Goal: Feedback & Contribution: Leave review/rating

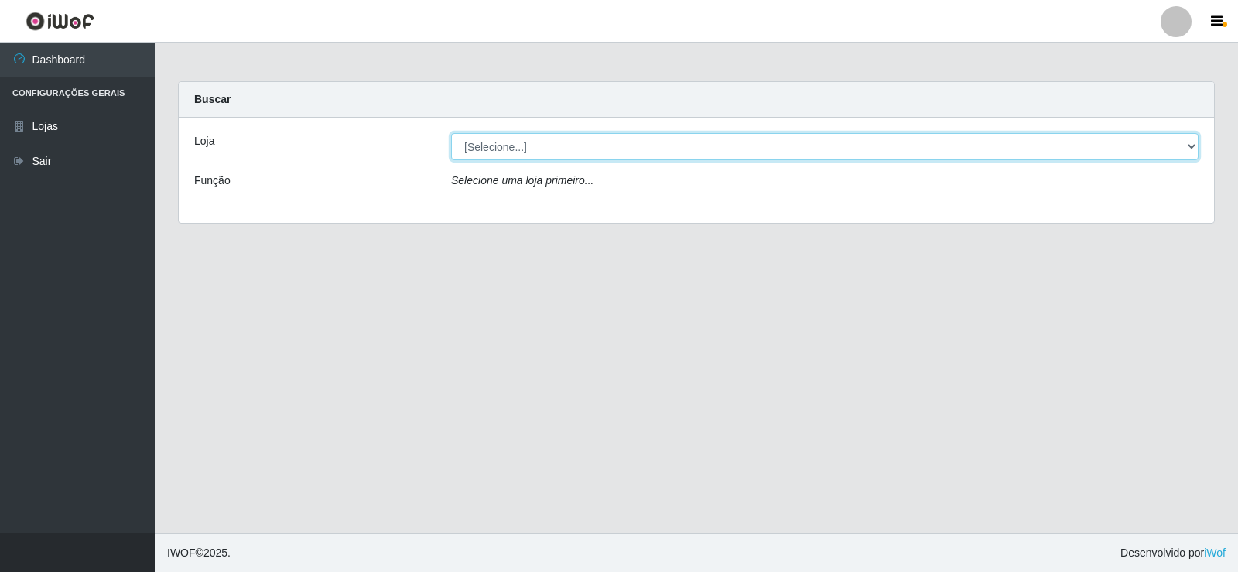
click at [1181, 148] on select "[Selecione...] Supermercado Manaira" at bounding box center [824, 146] width 747 height 27
select select "443"
click at [451, 133] on select "[Selecione...] Supermercado Manaira" at bounding box center [824, 146] width 747 height 27
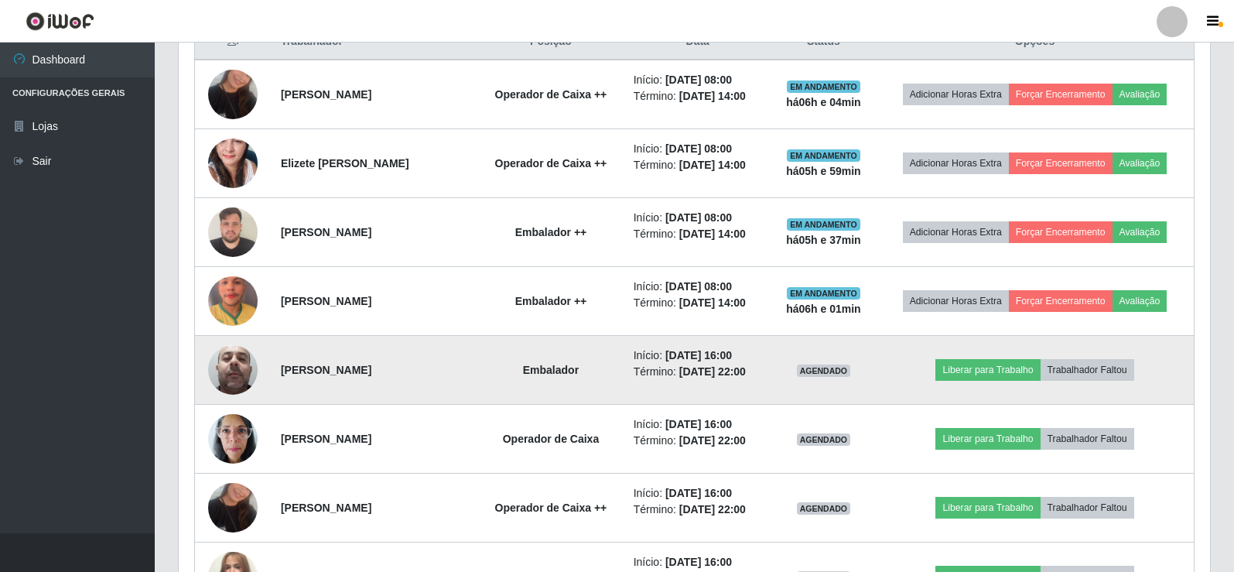
scroll to position [619, 0]
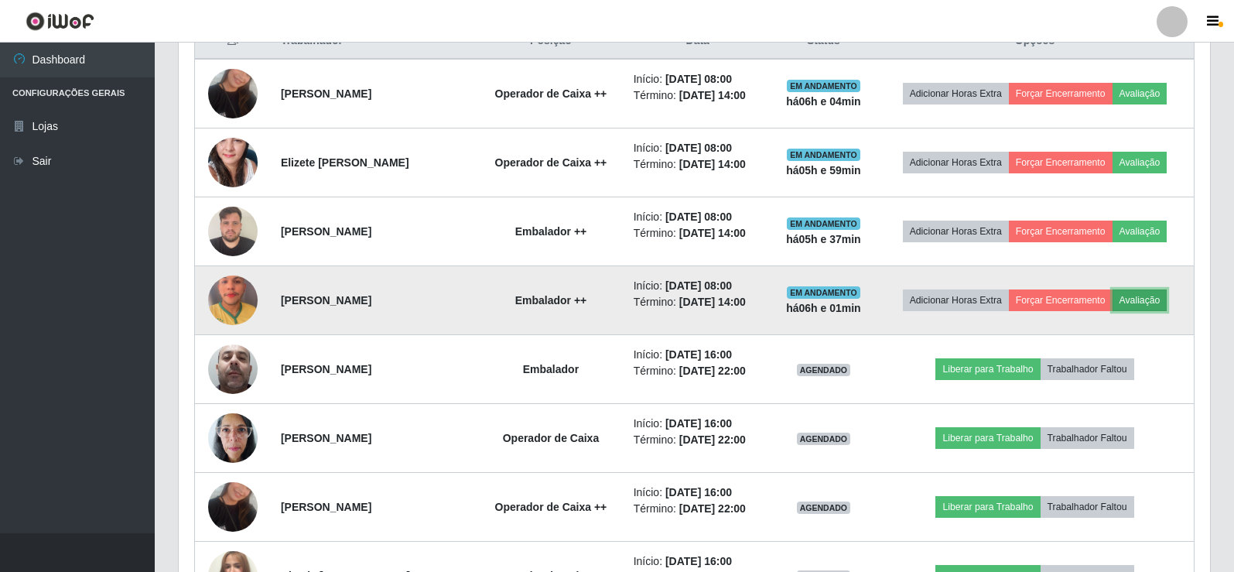
click at [1133, 300] on button "Avaliação" at bounding box center [1139, 300] width 55 height 22
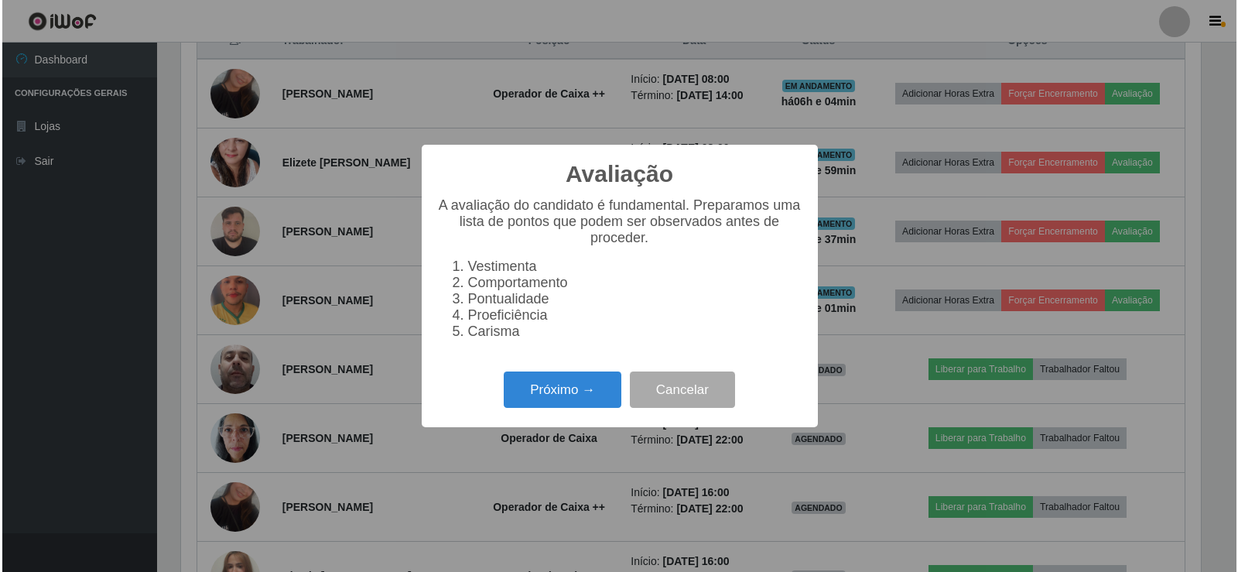
scroll to position [321, 1024]
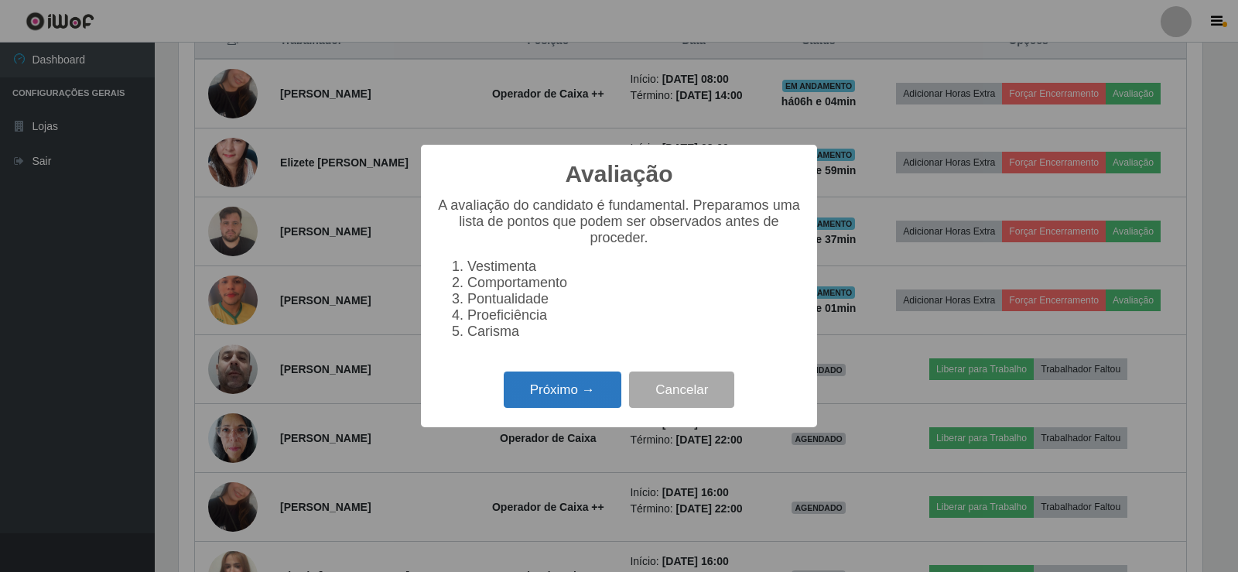
click at [590, 396] on button "Próximo →" at bounding box center [563, 389] width 118 height 36
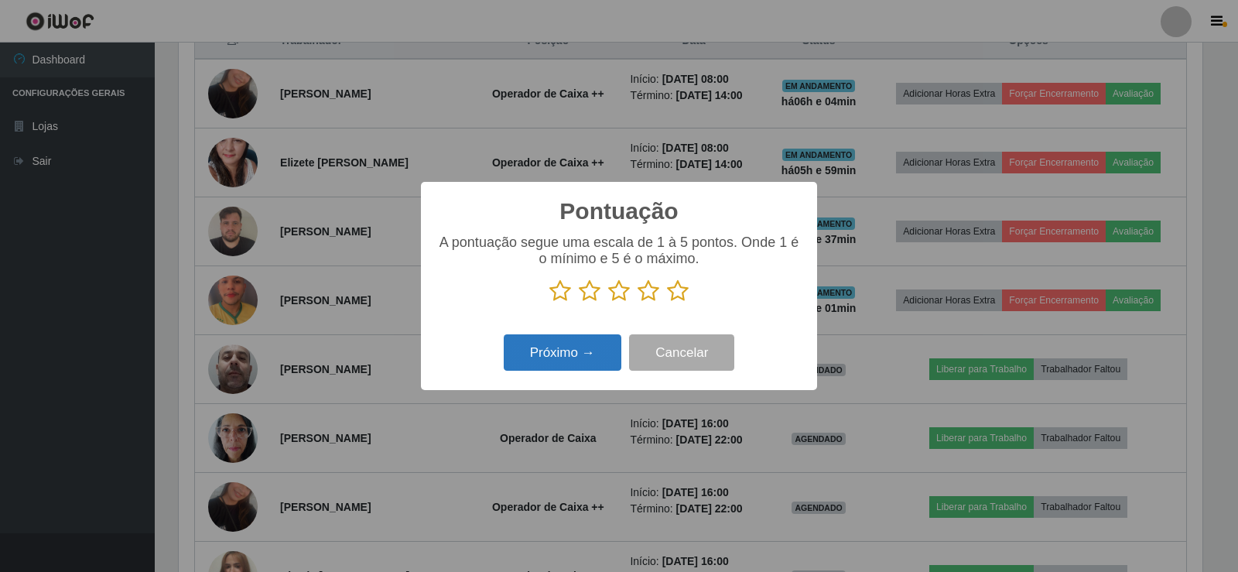
scroll to position [773314, 772612]
click at [678, 295] on icon at bounding box center [678, 290] width 22 height 23
click at [667, 302] on input "radio" at bounding box center [667, 302] width 0 height 0
click at [602, 353] on button "Próximo →" at bounding box center [563, 352] width 118 height 36
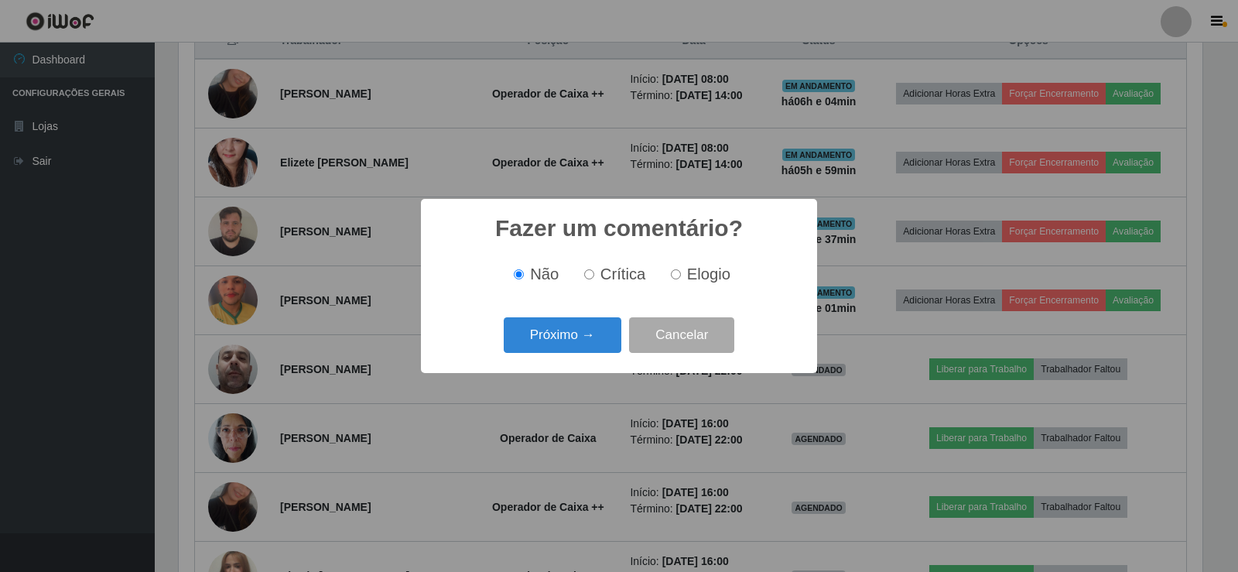
click at [675, 275] on input "Elogio" at bounding box center [676, 274] width 10 height 10
radio input "true"
click at [590, 332] on button "Próximo →" at bounding box center [563, 335] width 118 height 36
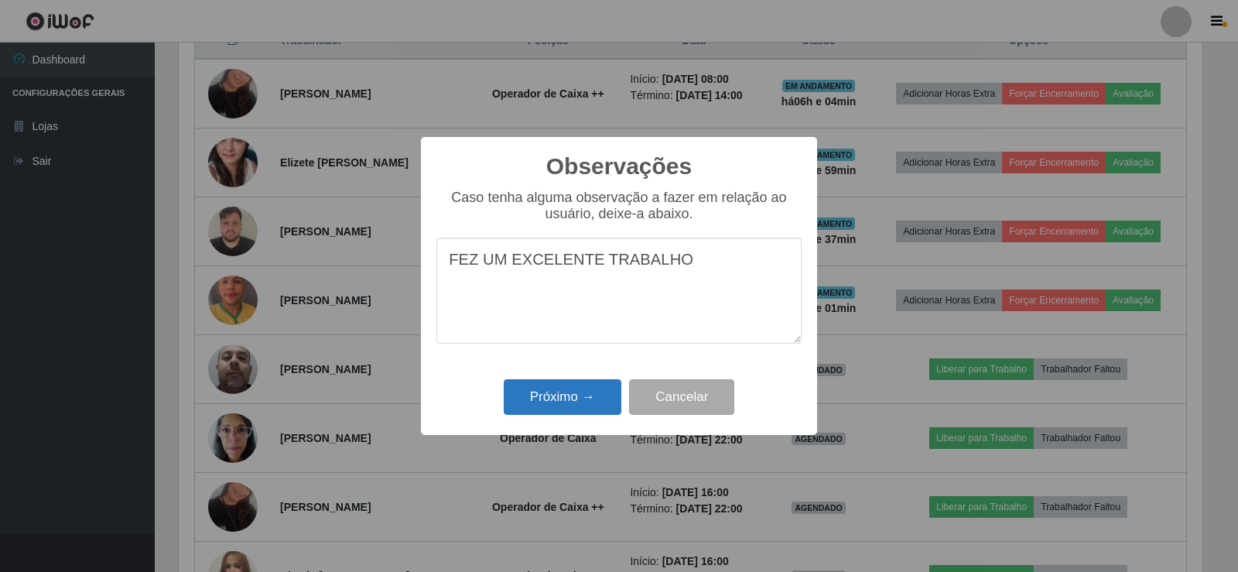
type textarea "FEZ UM EXCELENTE TRABALHO"
click at [551, 408] on button "Próximo →" at bounding box center [563, 397] width 118 height 36
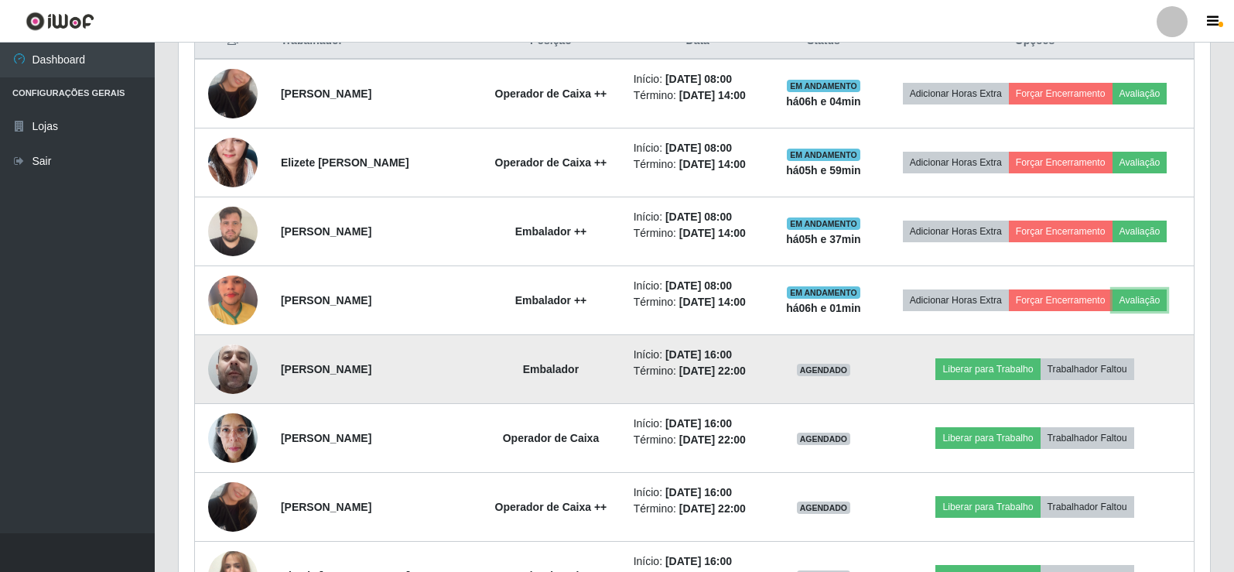
scroll to position [321, 1031]
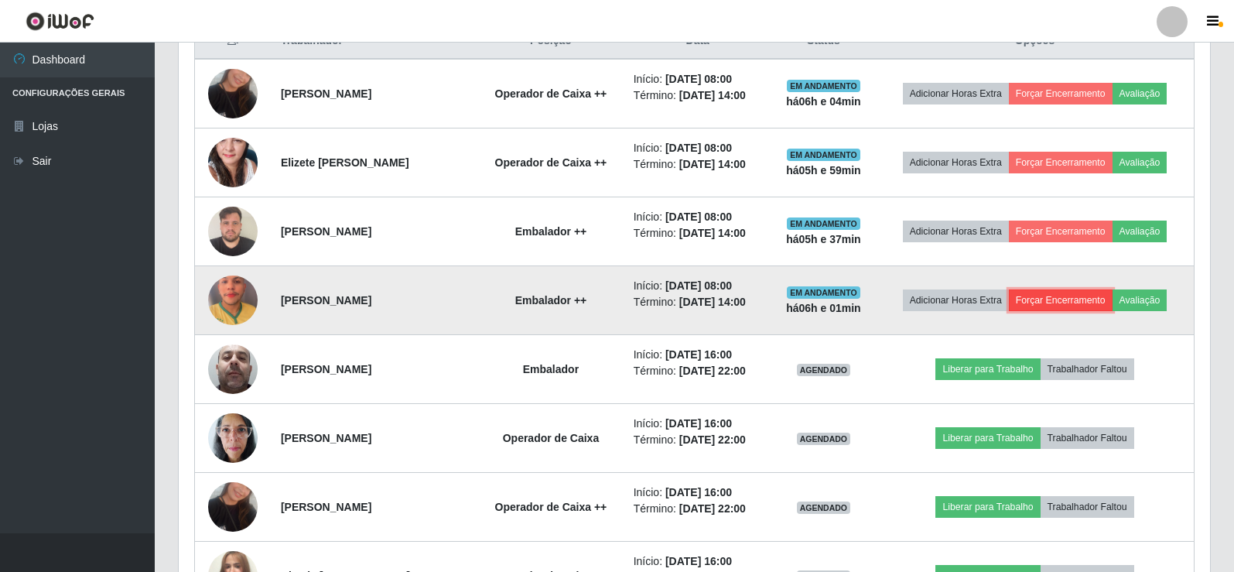
click at [1061, 299] on button "Forçar Encerramento" at bounding box center [1061, 300] width 104 height 22
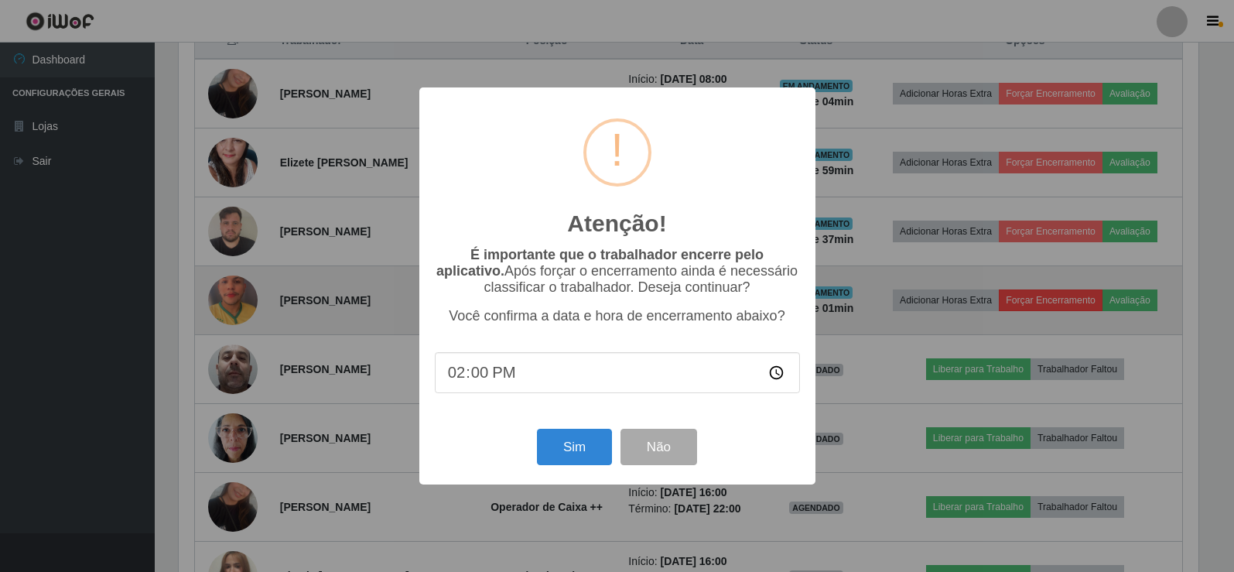
scroll to position [321, 1024]
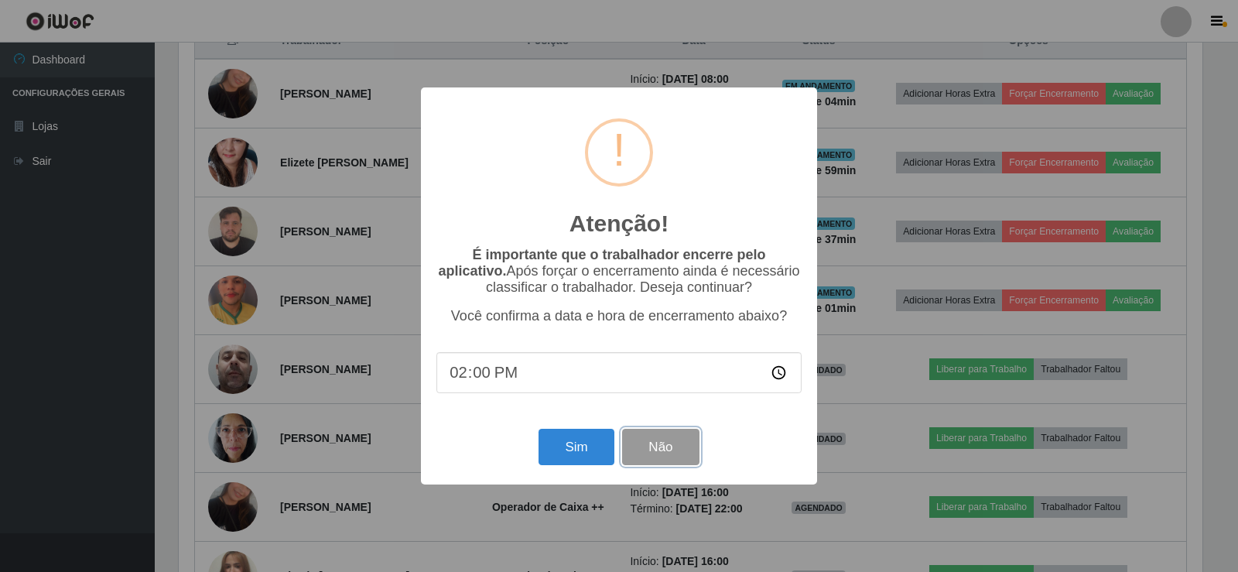
click at [658, 445] on button "Não" at bounding box center [660, 447] width 77 height 36
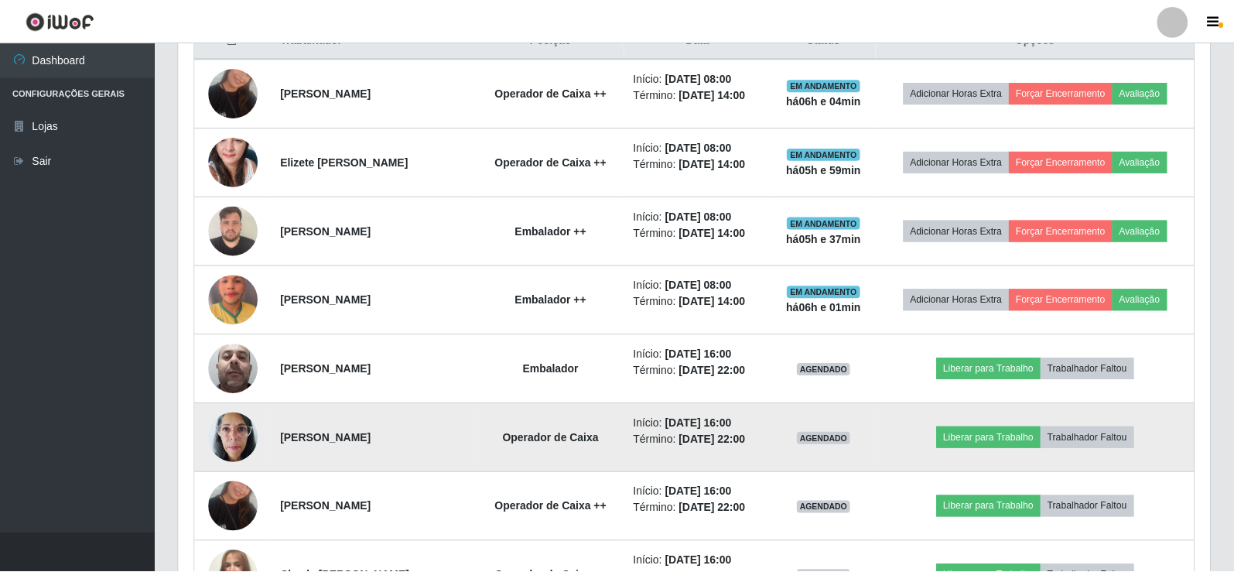
scroll to position [321, 1031]
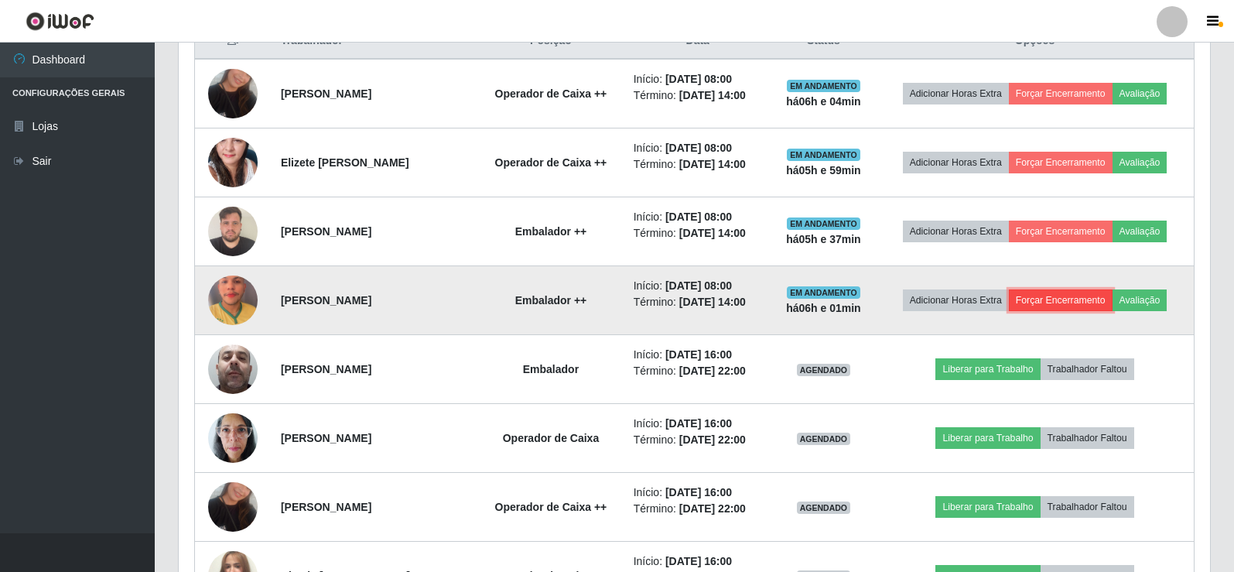
click at [1049, 301] on button "Forçar Encerramento" at bounding box center [1061, 300] width 104 height 22
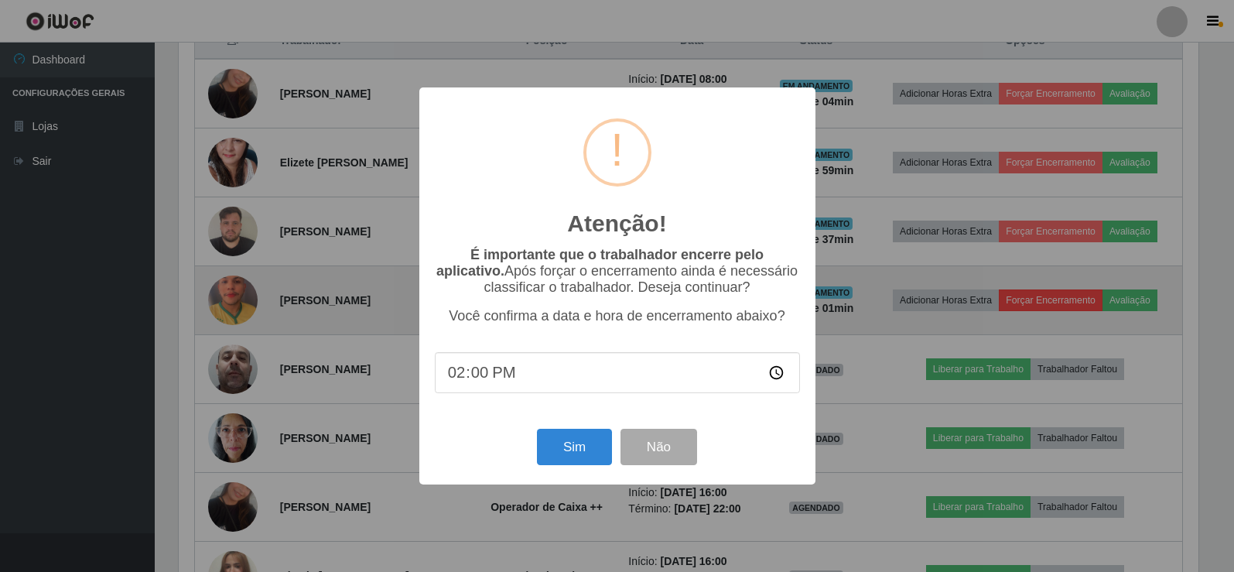
scroll to position [321, 1024]
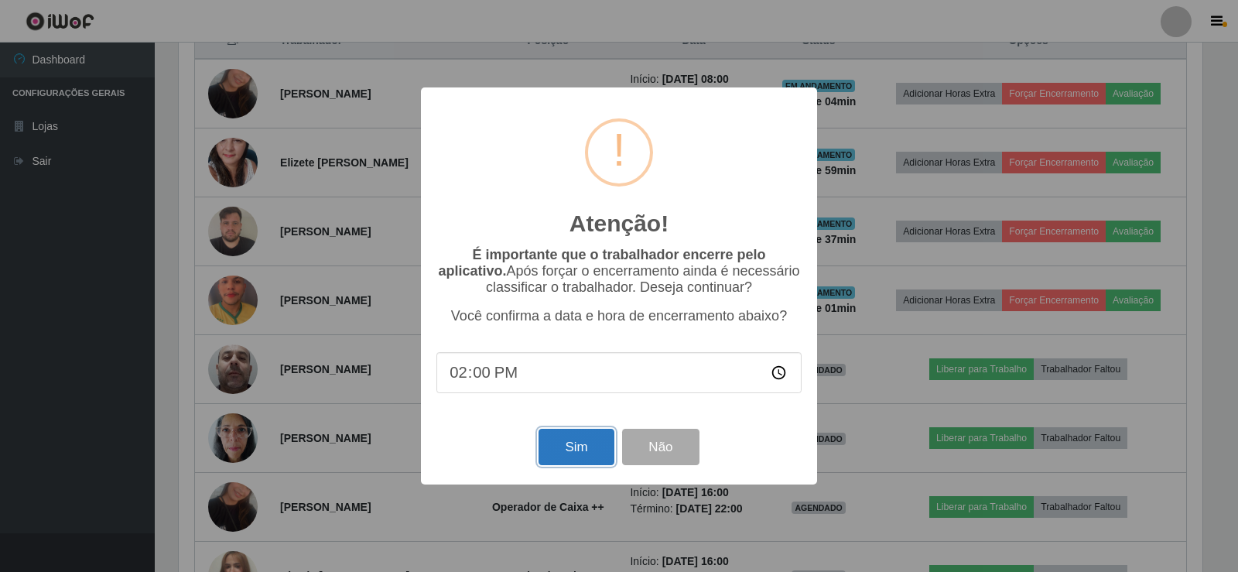
click at [590, 439] on button "Sim" at bounding box center [575, 447] width 75 height 36
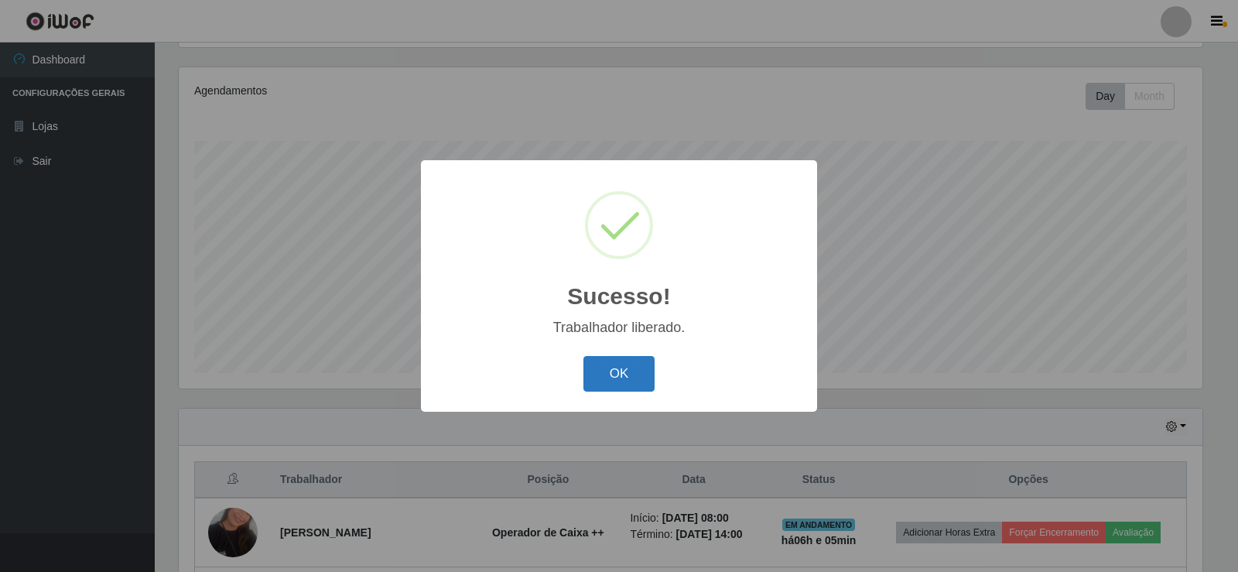
click at [636, 374] on button "OK" at bounding box center [619, 374] width 72 height 36
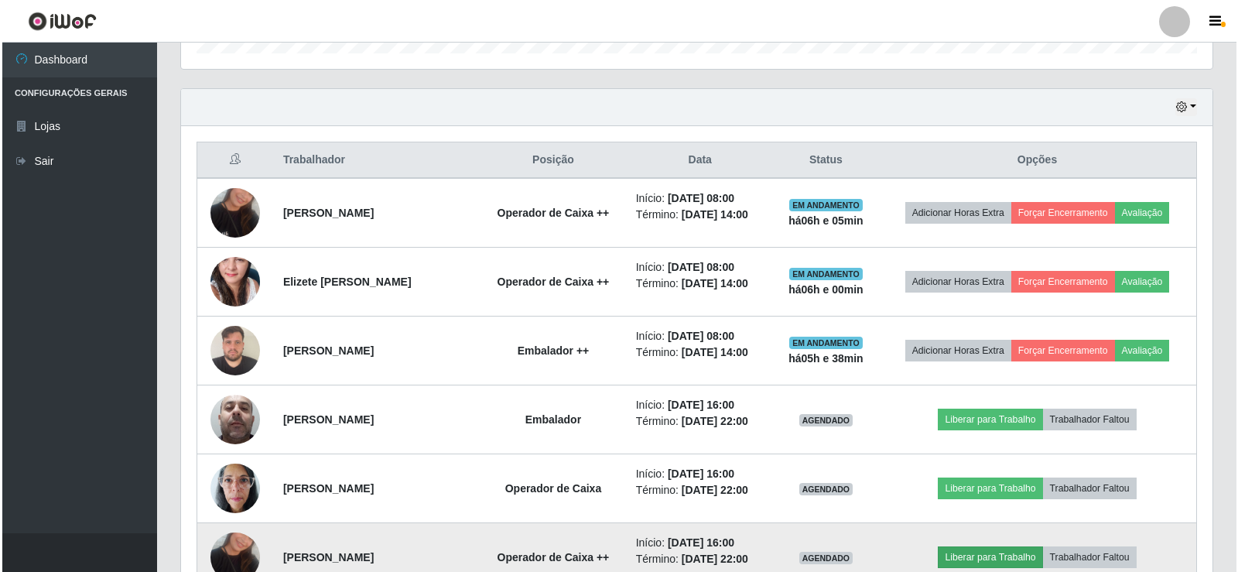
scroll to position [567, 0]
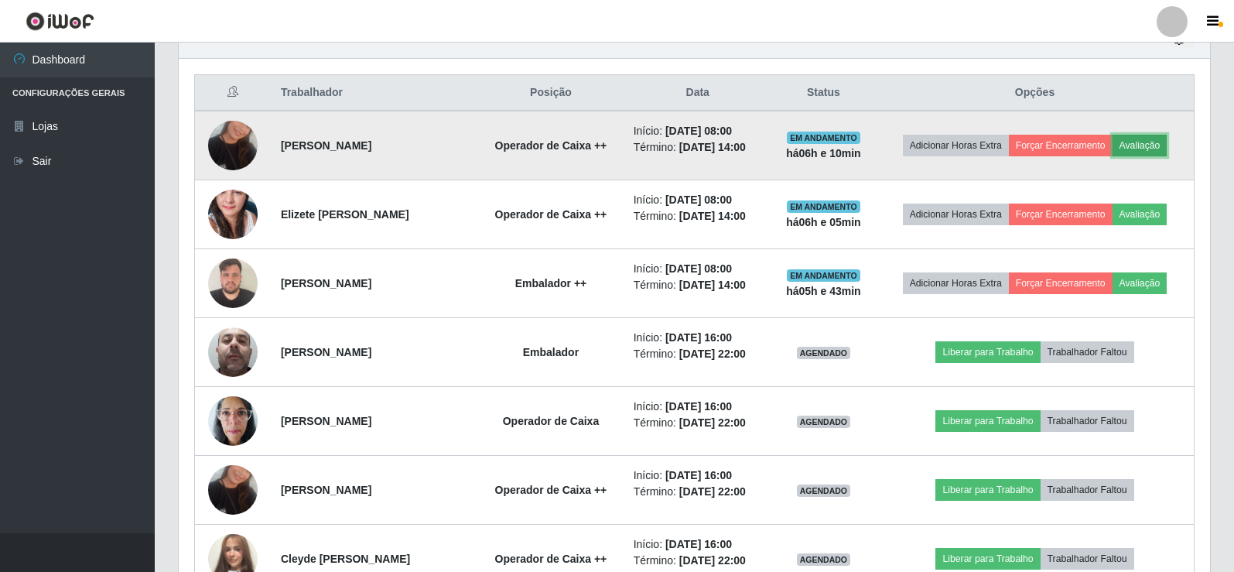
click at [1137, 149] on button "Avaliação" at bounding box center [1139, 146] width 55 height 22
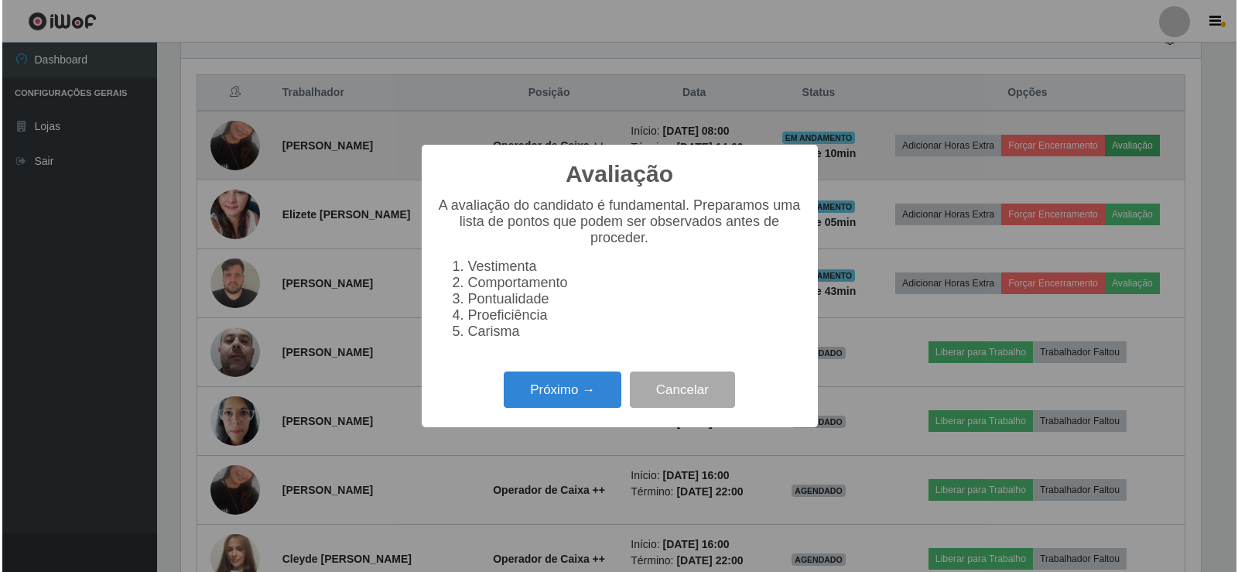
scroll to position [321, 1024]
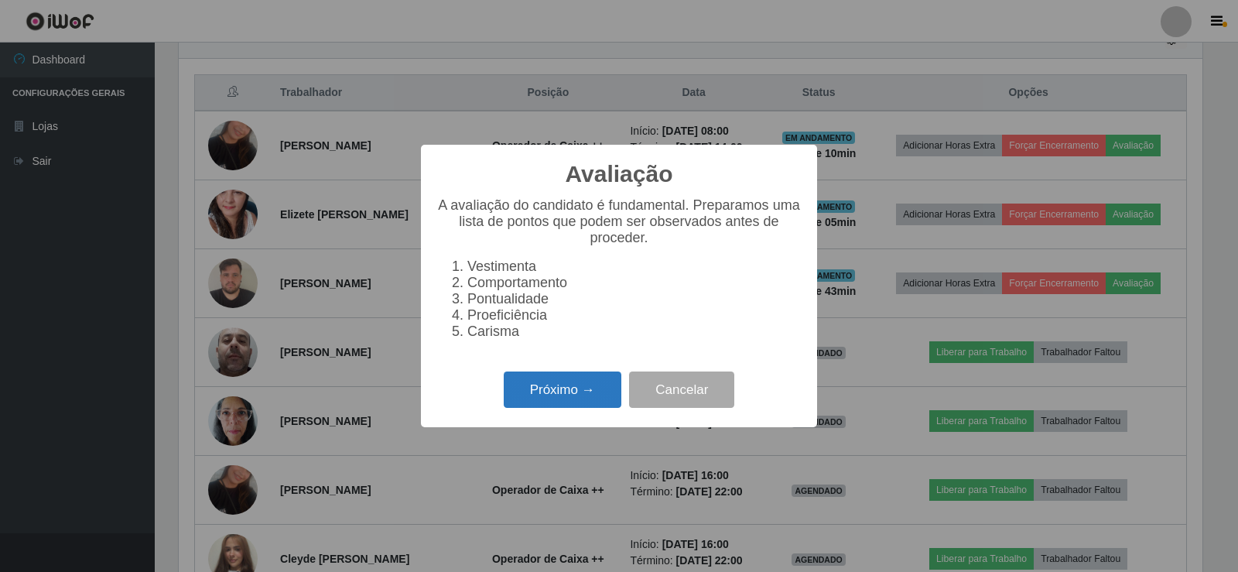
click at [597, 395] on button "Próximo →" at bounding box center [563, 389] width 118 height 36
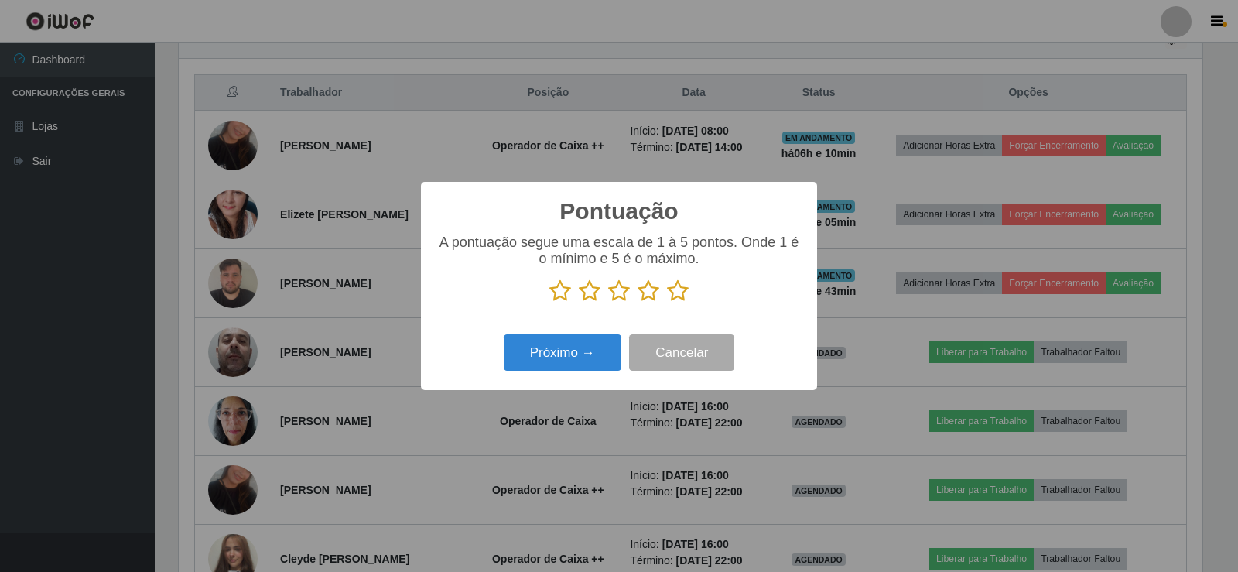
drag, startPoint x: 675, startPoint y: 293, endPoint x: 641, endPoint y: 328, distance: 48.7
click at [674, 293] on icon at bounding box center [678, 290] width 22 height 23
click at [667, 302] on input "radio" at bounding box center [667, 302] width 0 height 0
click at [600, 355] on button "Próximo →" at bounding box center [563, 352] width 118 height 36
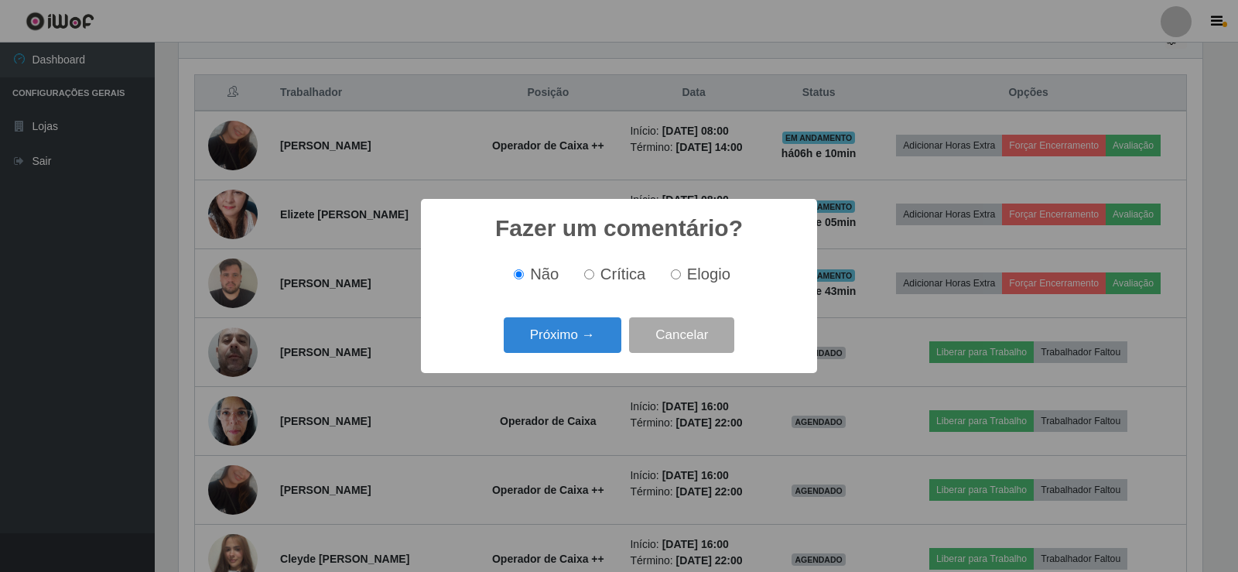
click at [675, 279] on input "Elogio" at bounding box center [676, 274] width 10 height 10
radio input "true"
click at [574, 348] on button "Próximo →" at bounding box center [563, 335] width 118 height 36
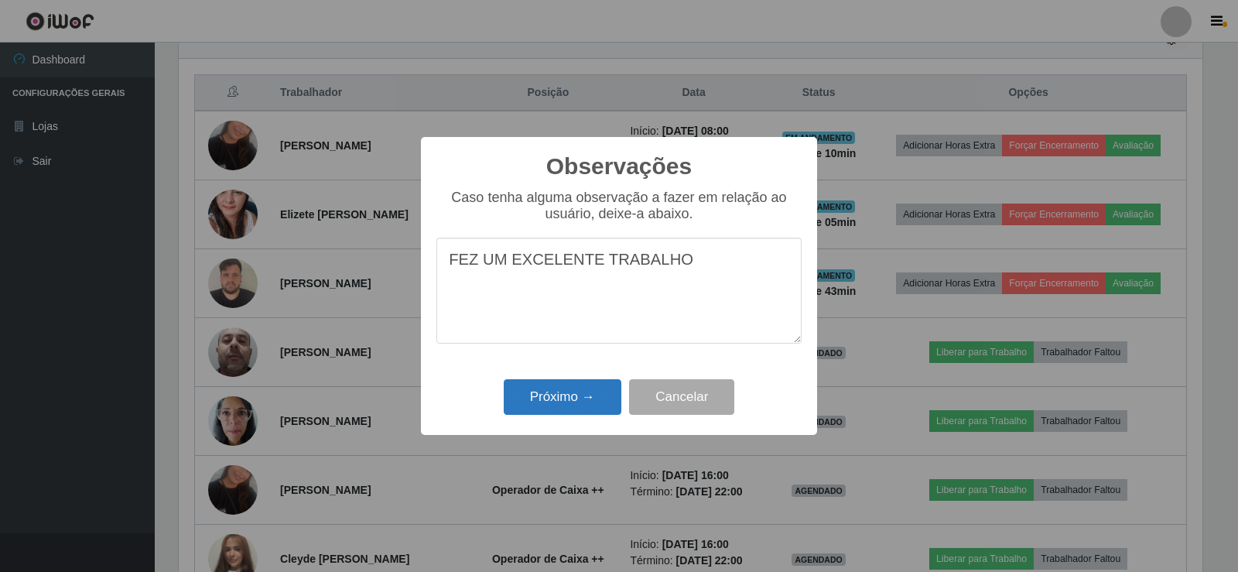
type textarea "FEZ UM EXCELENTE TRABALHO"
click at [574, 391] on button "Próximo →" at bounding box center [563, 397] width 118 height 36
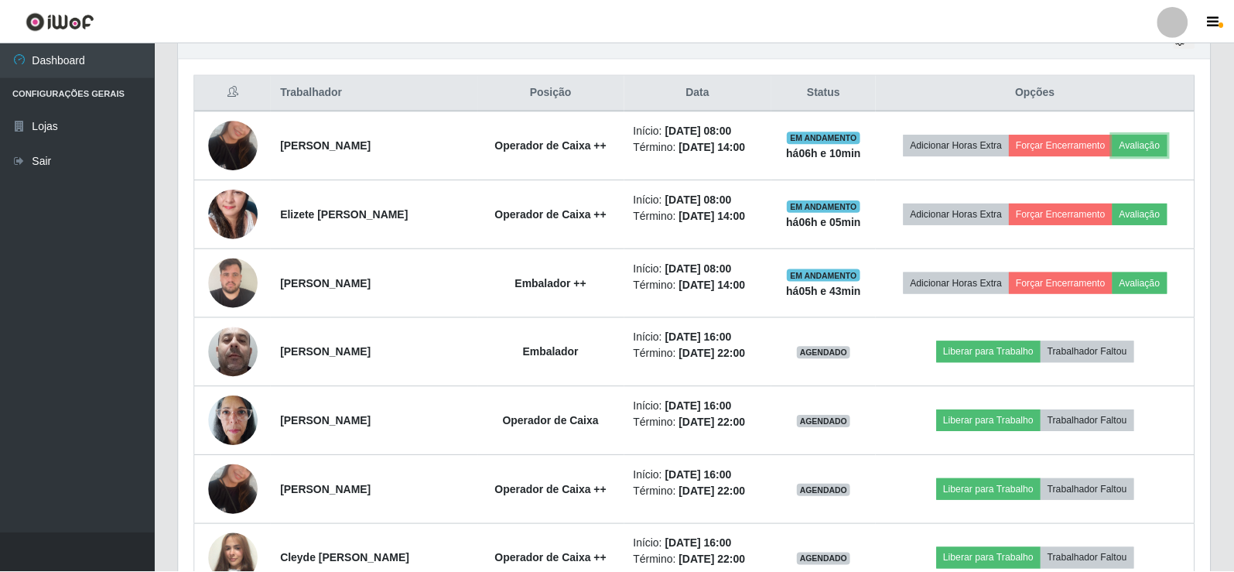
scroll to position [321, 1031]
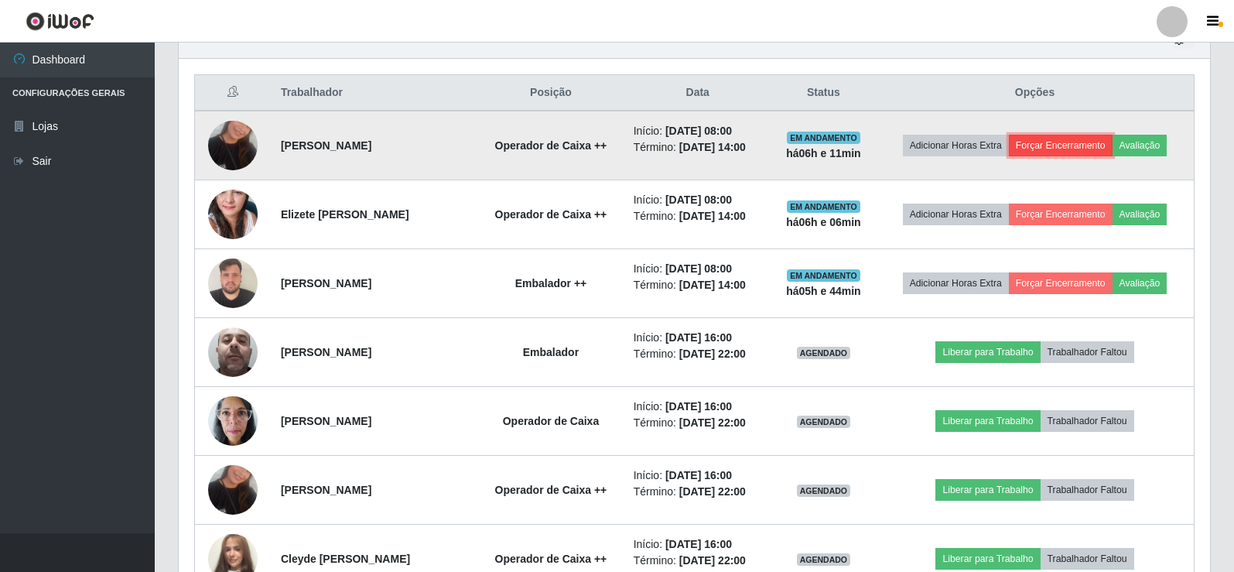
click at [1076, 150] on button "Forçar Encerramento" at bounding box center [1061, 146] width 104 height 22
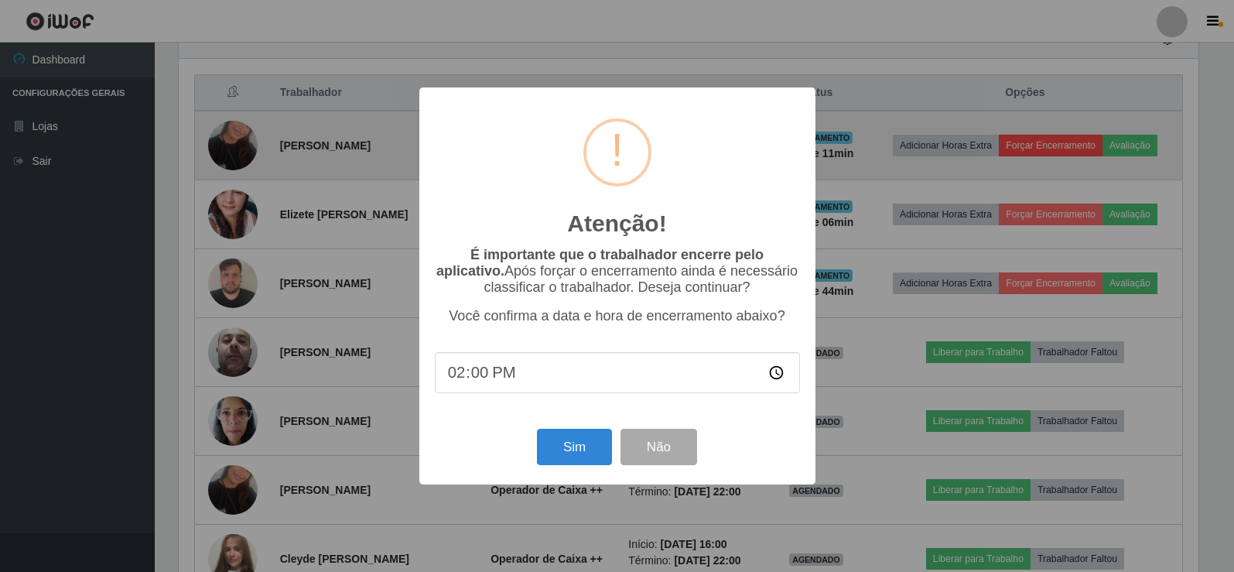
scroll to position [321, 1024]
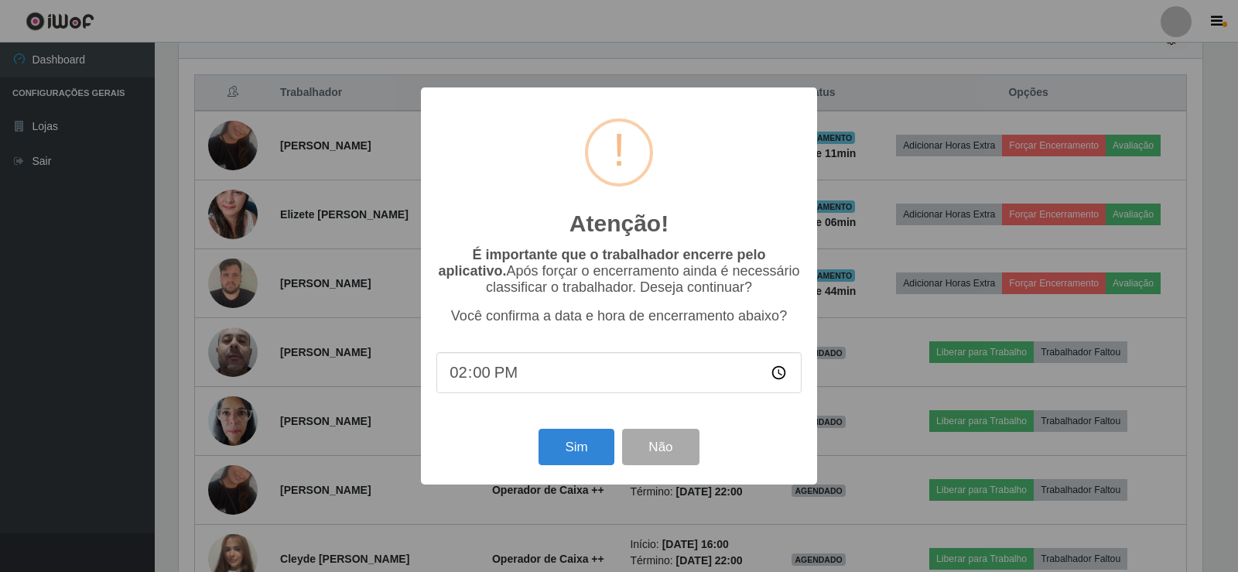
click at [478, 379] on input "14:00" at bounding box center [618, 372] width 365 height 41
type input "14:05"
click at [566, 447] on button "Sim" at bounding box center [575, 447] width 75 height 36
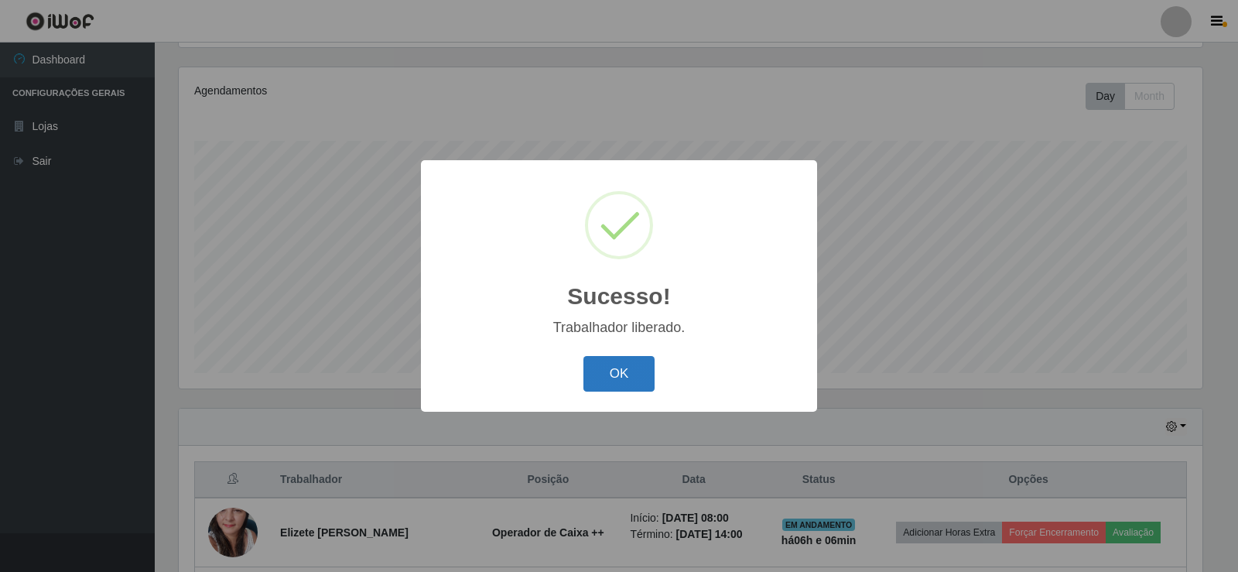
click at [610, 386] on button "OK" at bounding box center [619, 374] width 72 height 36
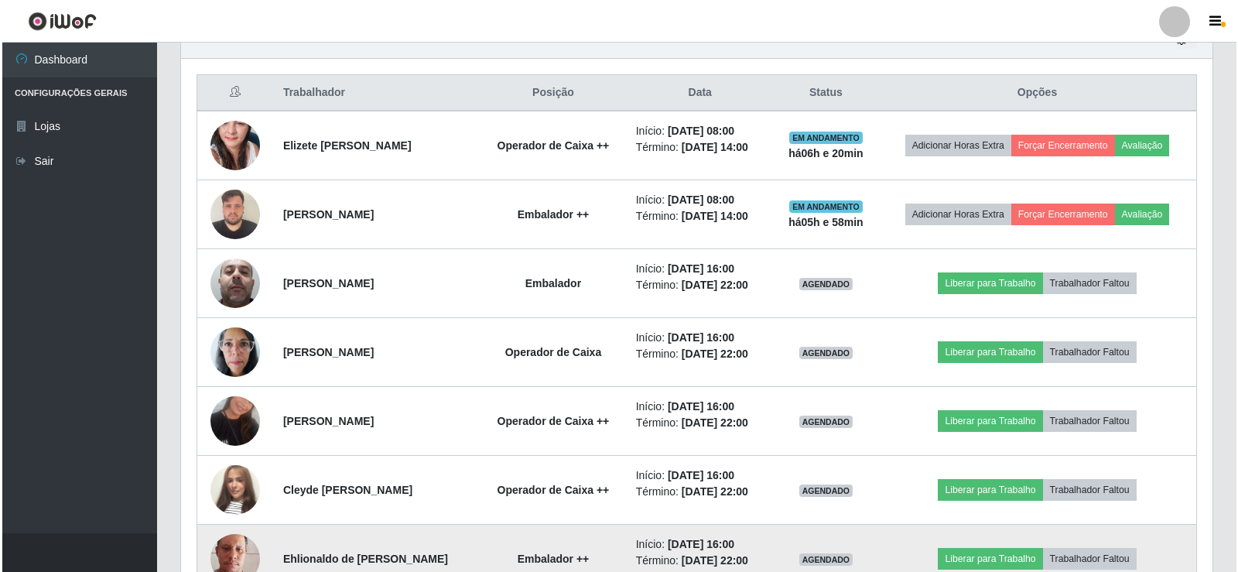
scroll to position [490, 0]
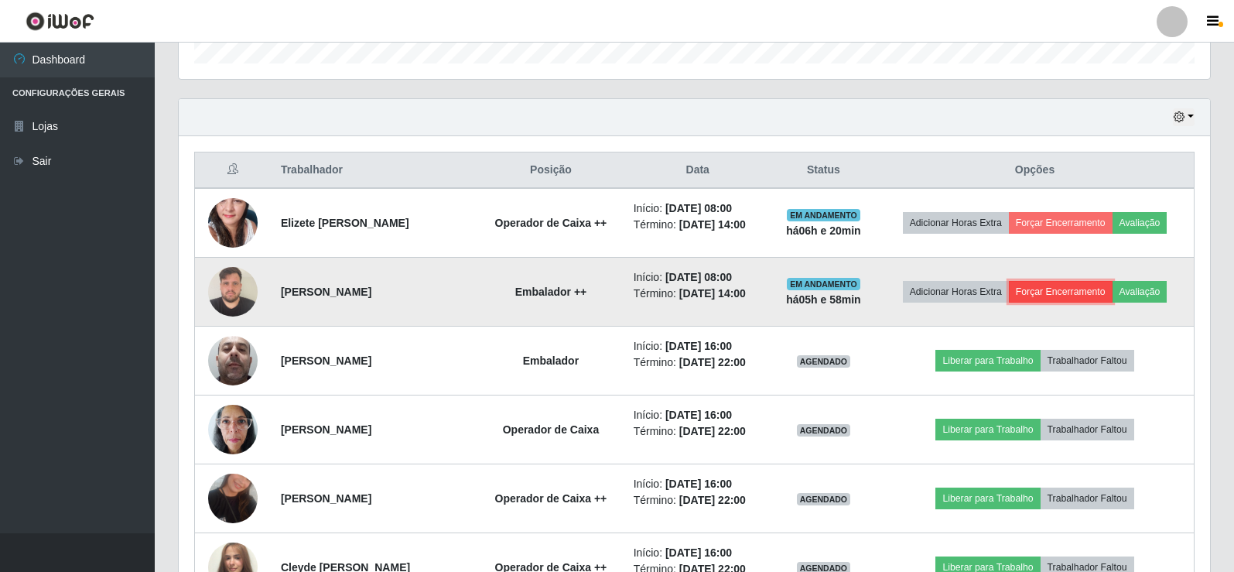
click at [1046, 287] on button "Forçar Encerramento" at bounding box center [1061, 292] width 104 height 22
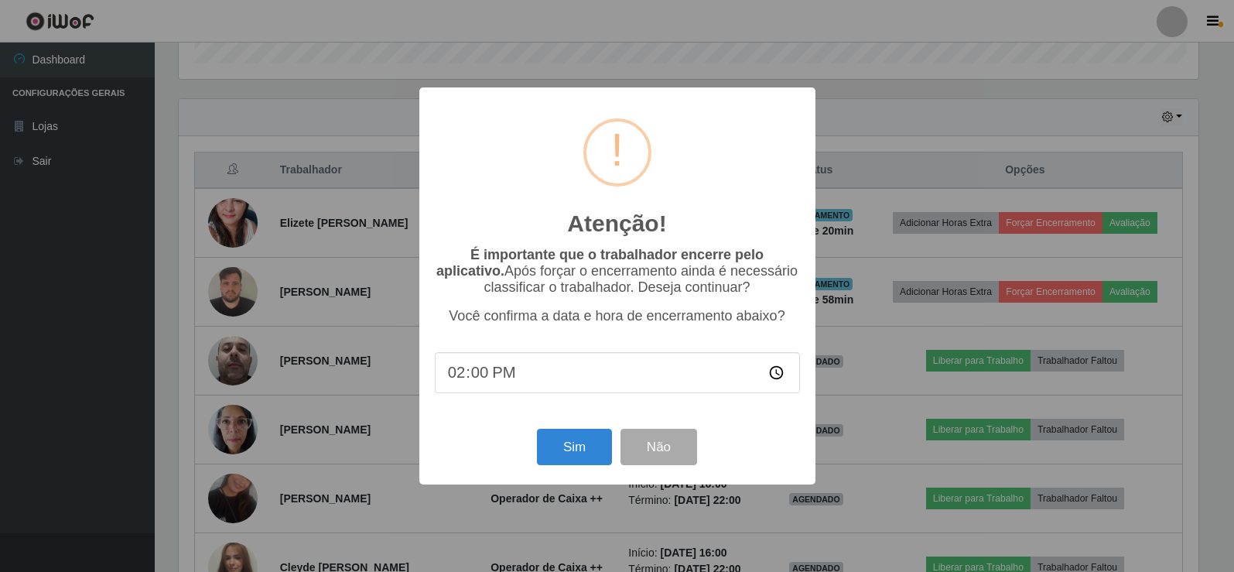
scroll to position [321, 1024]
click at [561, 443] on button "Sim" at bounding box center [575, 447] width 75 height 36
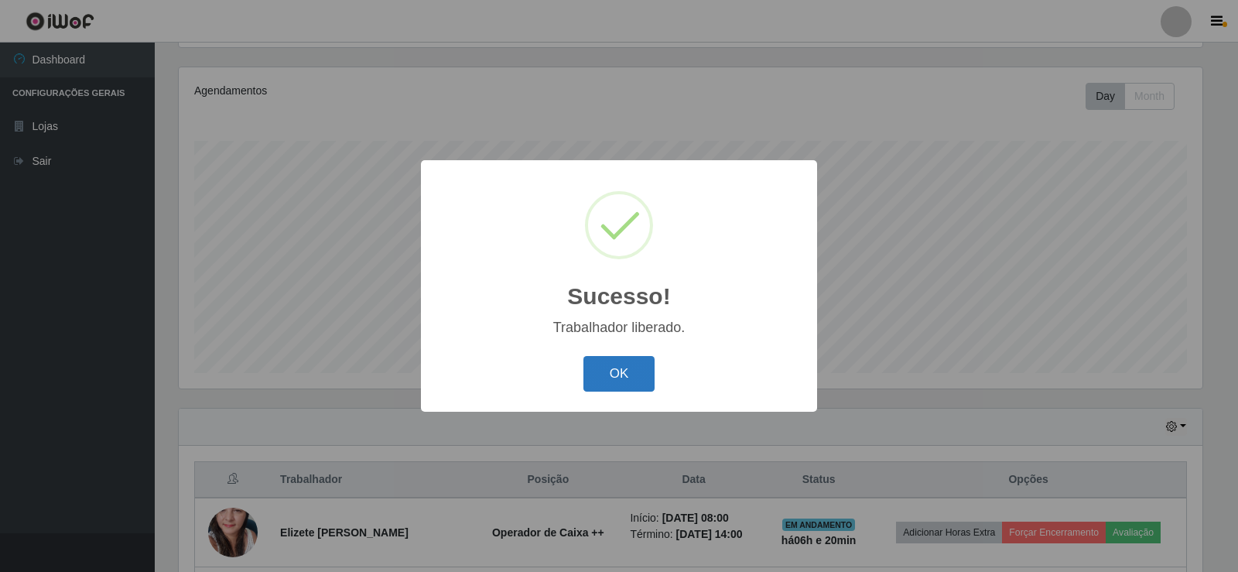
click at [611, 371] on button "OK" at bounding box center [619, 374] width 72 height 36
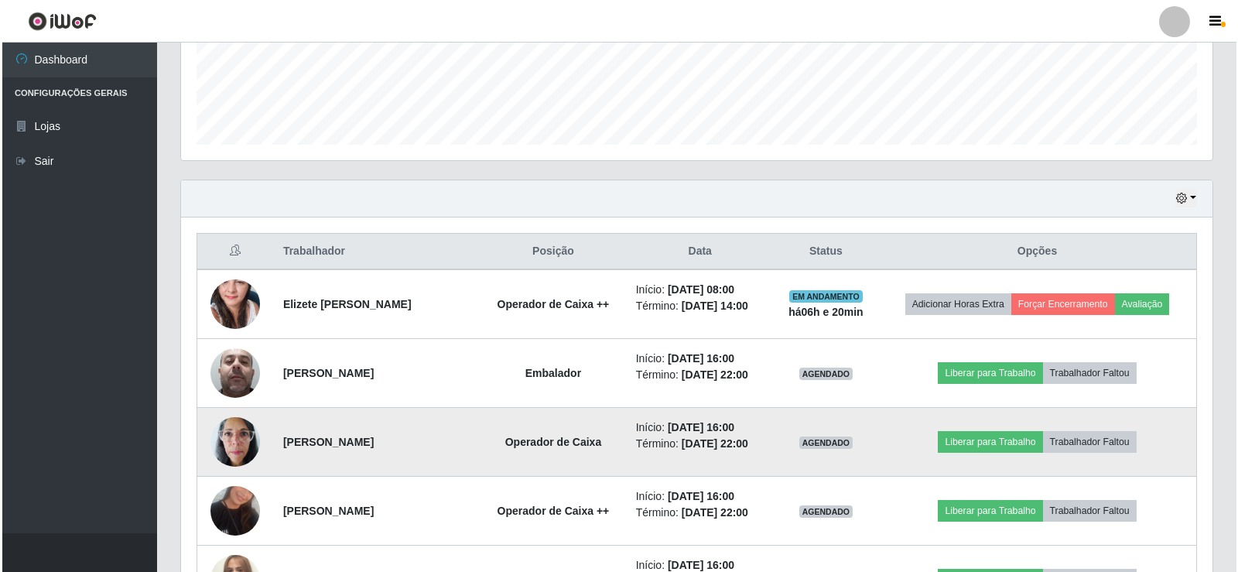
scroll to position [412, 0]
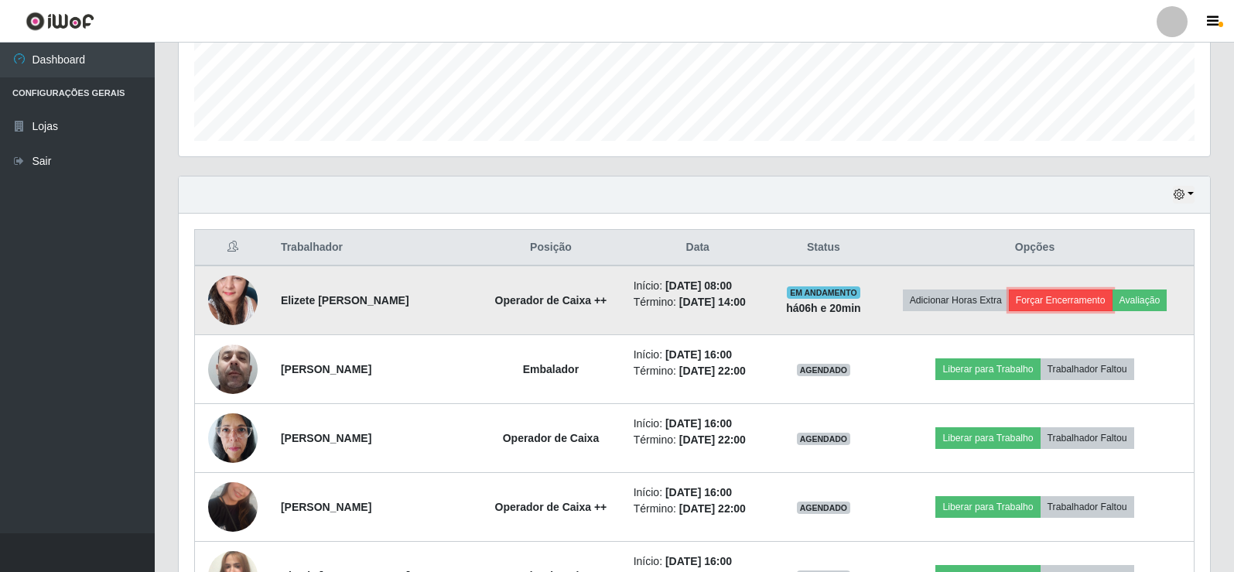
click at [1050, 290] on button "Forçar Encerramento" at bounding box center [1061, 300] width 104 height 22
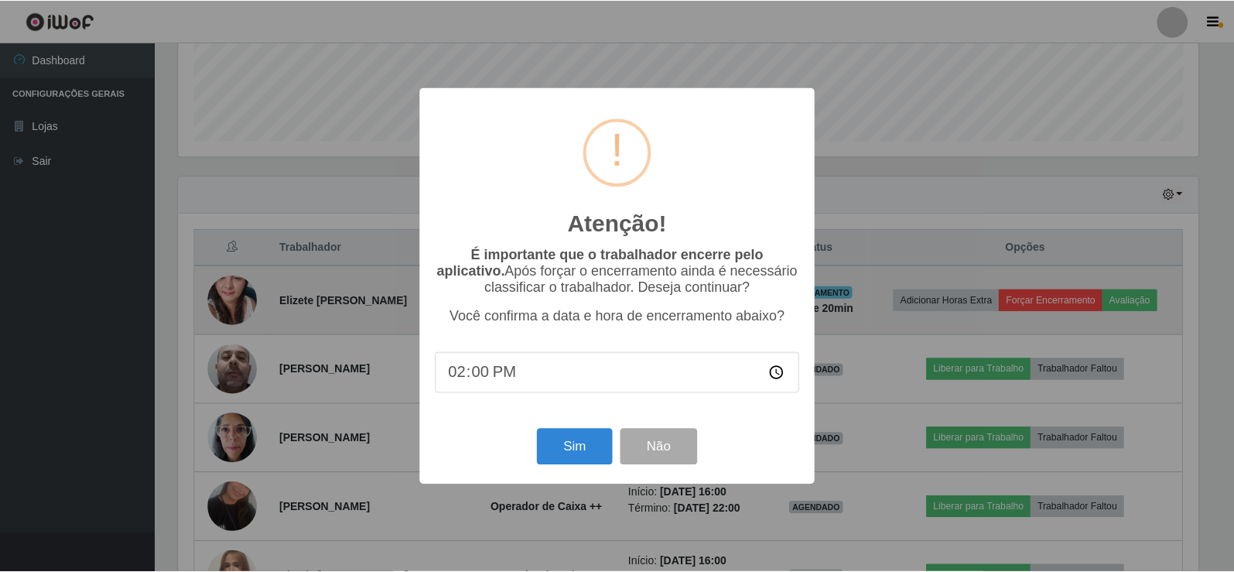
scroll to position [321, 1024]
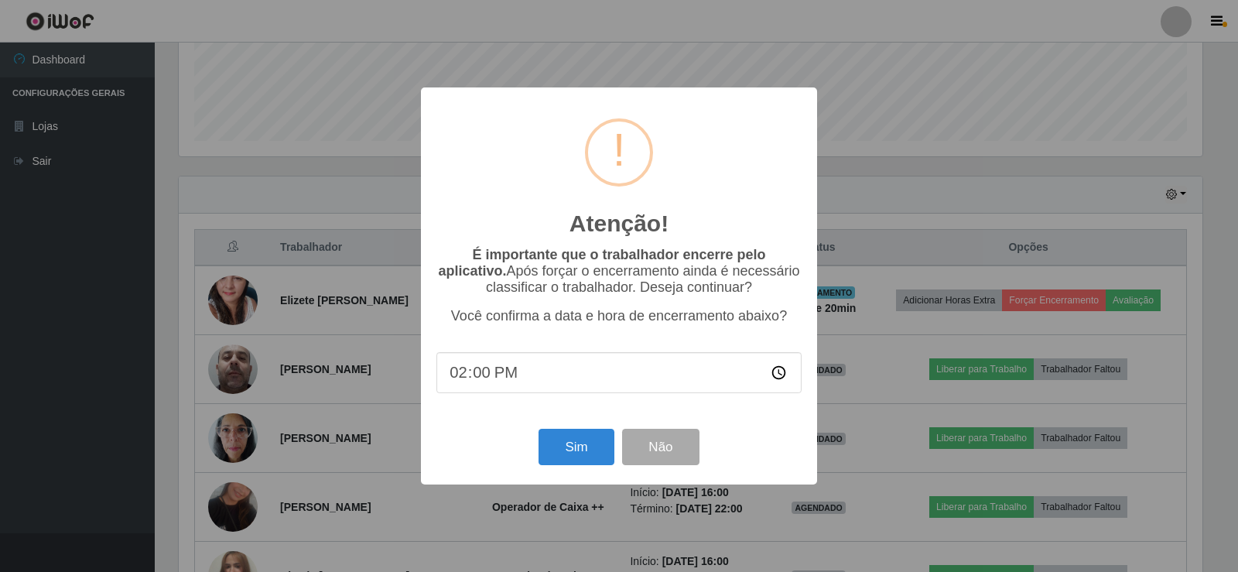
click at [480, 373] on input "14:00" at bounding box center [618, 372] width 365 height 41
click at [580, 445] on button "Sim" at bounding box center [575, 447] width 75 height 36
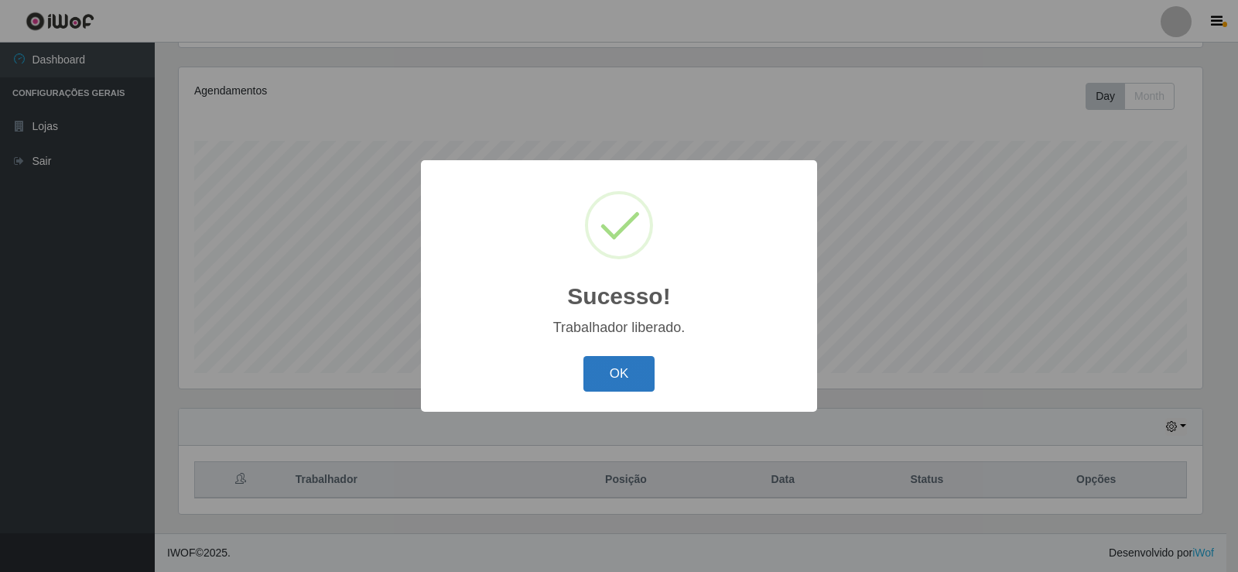
click at [618, 371] on button "OK" at bounding box center [619, 374] width 72 height 36
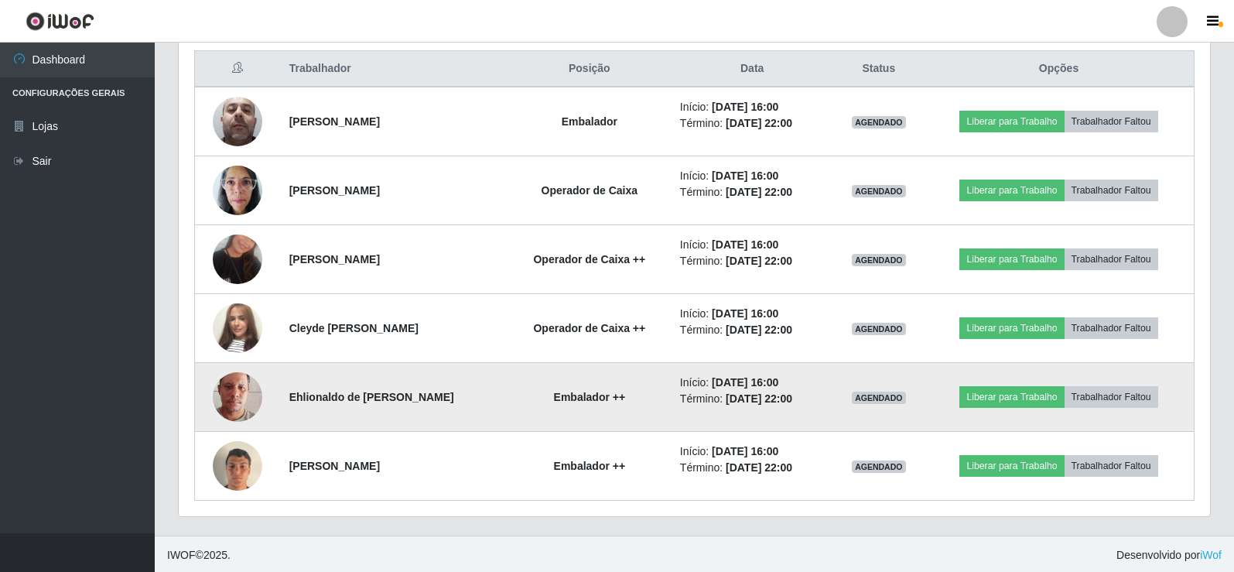
scroll to position [593, 0]
